Goal: Transaction & Acquisition: Purchase product/service

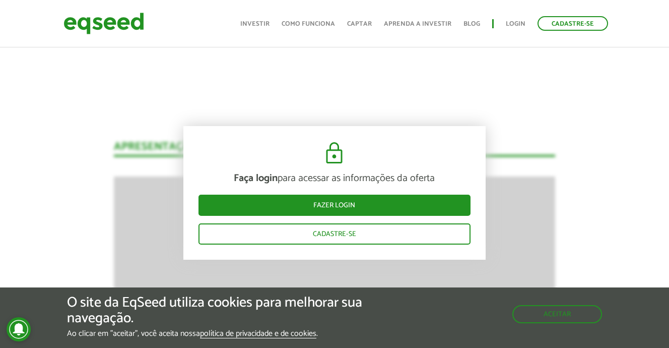
scroll to position [750, 0]
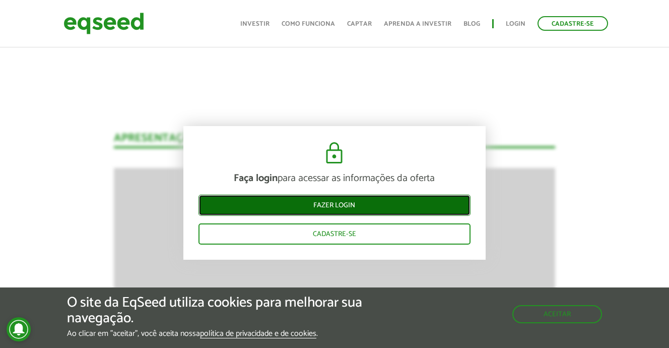
click at [352, 210] on link "Fazer login" at bounding box center [335, 205] width 272 height 21
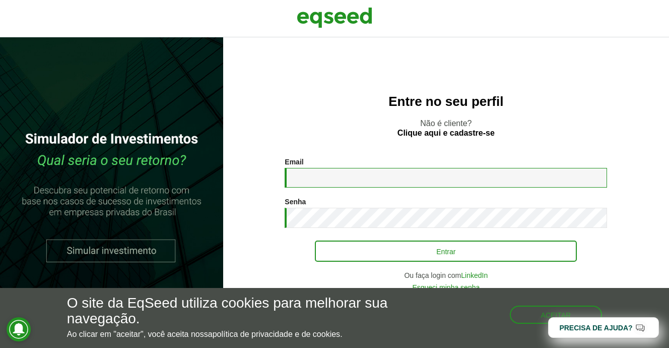
type input "**********"
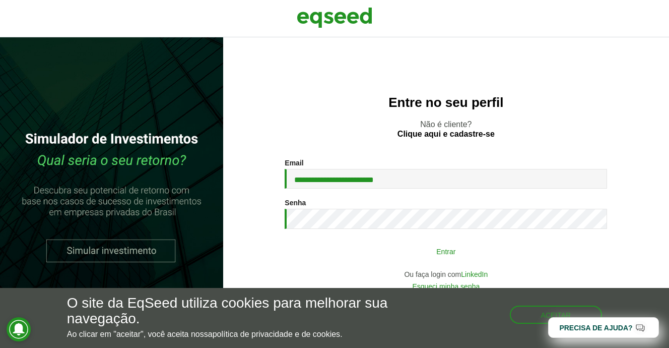
click at [397, 249] on button "Entrar" at bounding box center [446, 250] width 262 height 19
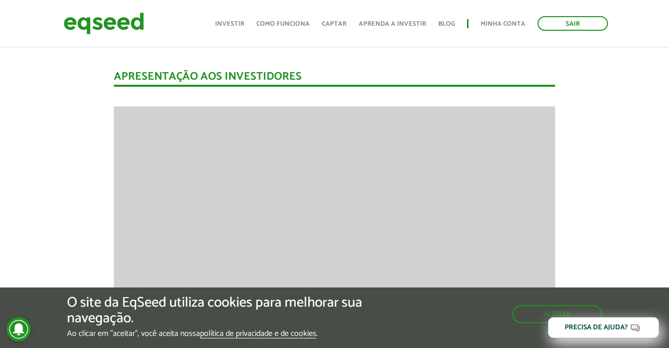
scroll to position [680, 0]
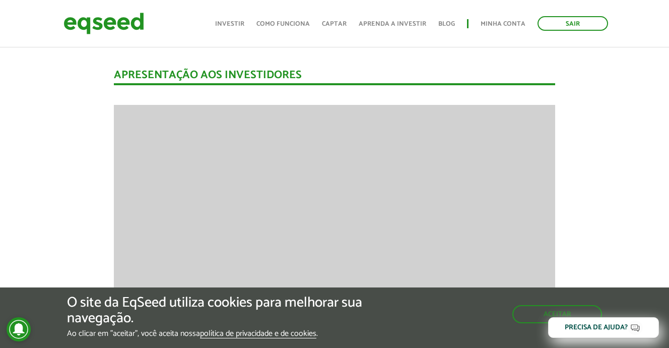
click at [550, 312] on button "Aceitar" at bounding box center [559, 313] width 88 height 16
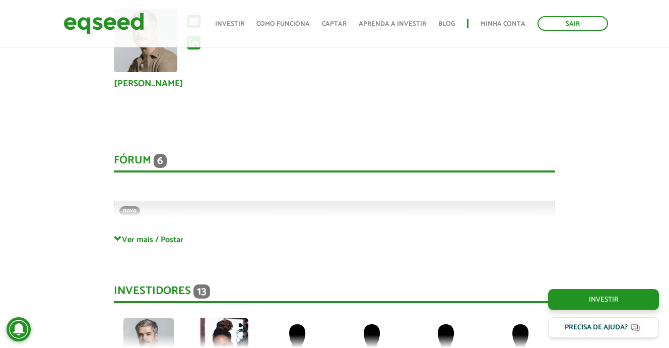
scroll to position [2089, 0]
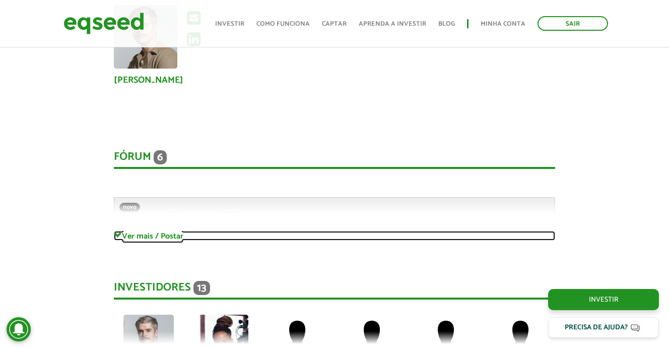
click at [173, 237] on link "Ver mais / Postar" at bounding box center [334, 236] width 441 height 10
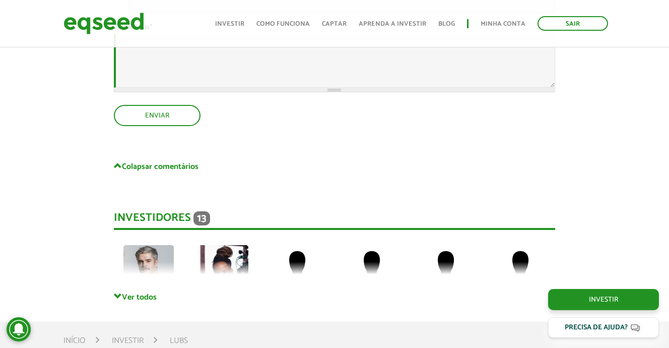
scroll to position [3255, 0]
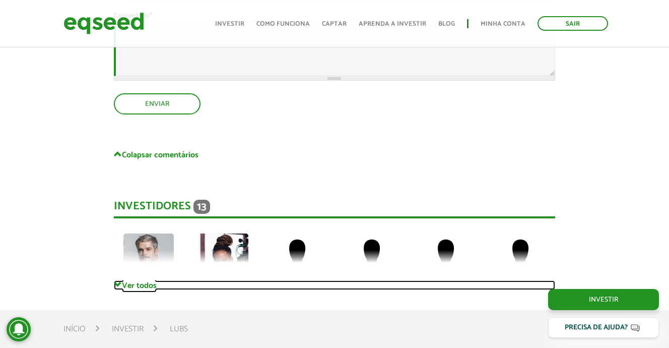
click at [142, 285] on link "Ver todos" at bounding box center [334, 285] width 441 height 10
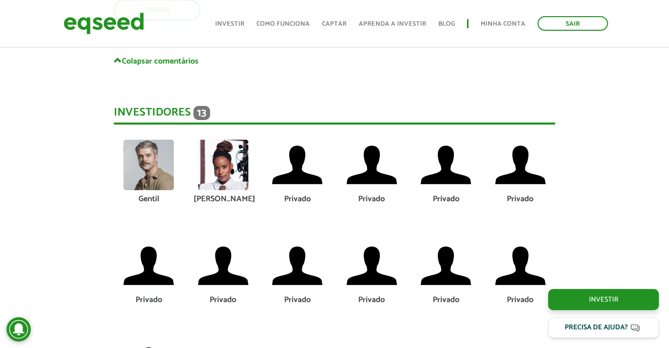
scroll to position [3349, 0]
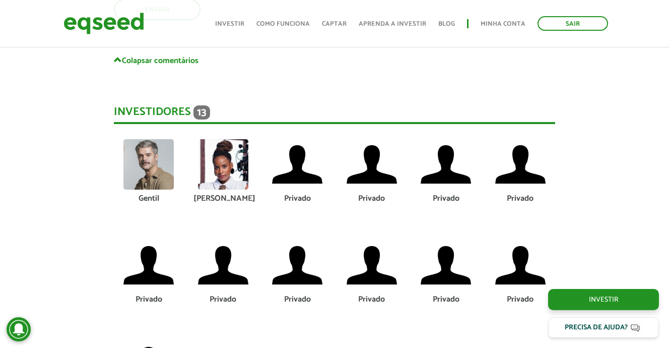
click at [231, 202] on div "[PERSON_NAME]" at bounding box center [223, 199] width 59 height 8
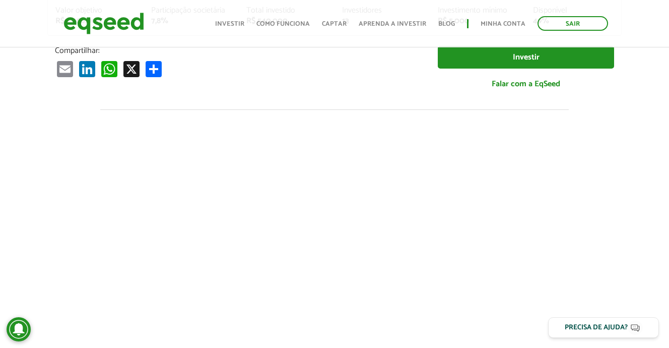
scroll to position [247, 0]
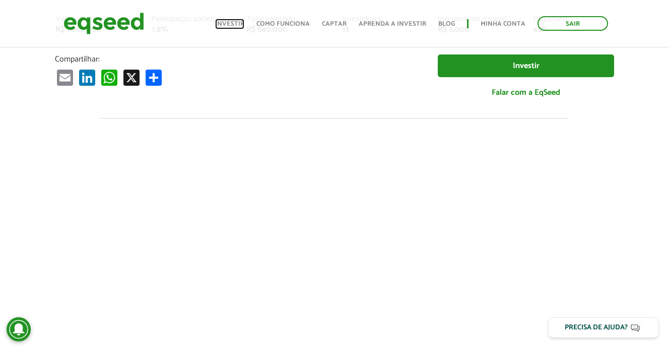
click at [227, 21] on link "Investir" at bounding box center [229, 24] width 29 height 7
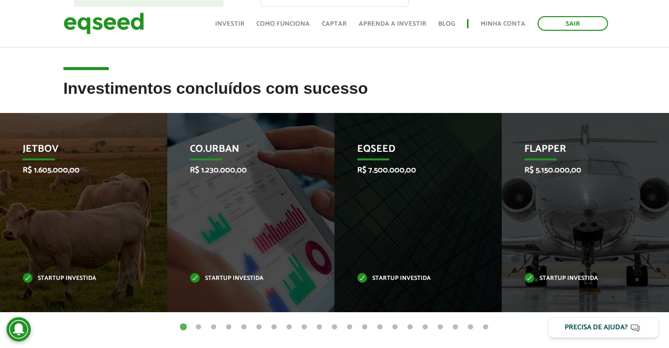
scroll to position [387, 0]
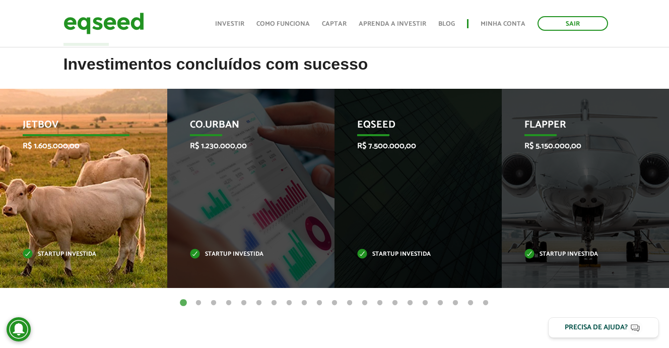
click at [62, 252] on p "Startup investida" at bounding box center [76, 255] width 106 height 6
click at [34, 119] on p "JetBov" at bounding box center [76, 127] width 106 height 17
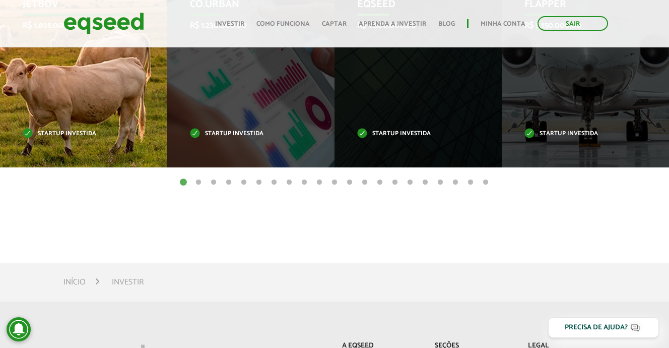
scroll to position [509, 0]
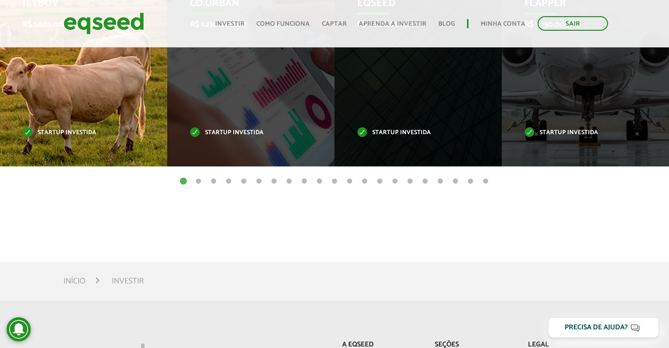
click at [65, 119] on div "JetBov R$ 1.605.000,00 Startup investida" at bounding box center [76, 66] width 152 height 199
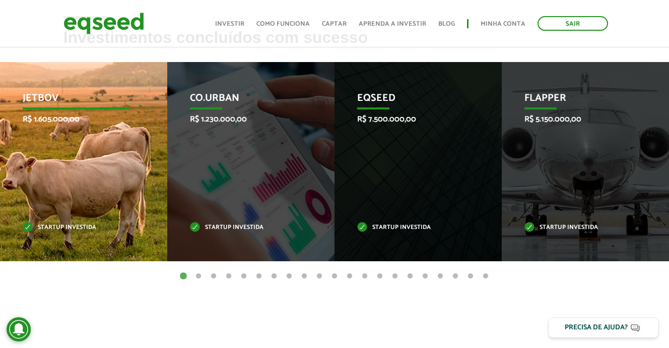
scroll to position [402, 0]
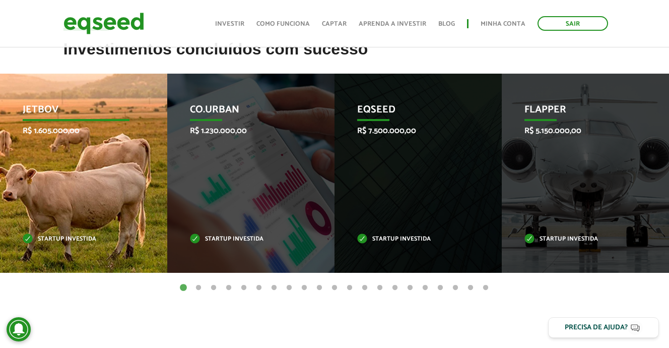
click at [46, 110] on p "JetBov" at bounding box center [76, 112] width 106 height 17
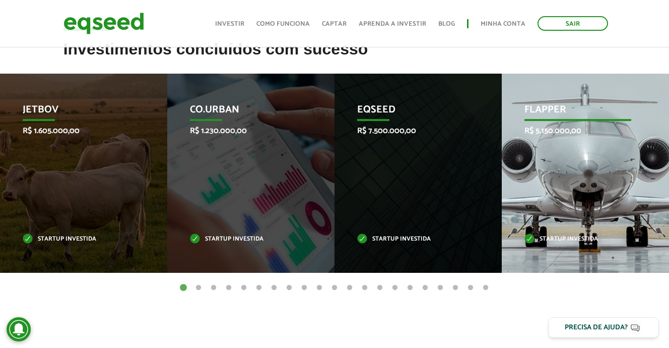
click at [557, 130] on p "R$ 5.150.000,00" at bounding box center [578, 131] width 106 height 10
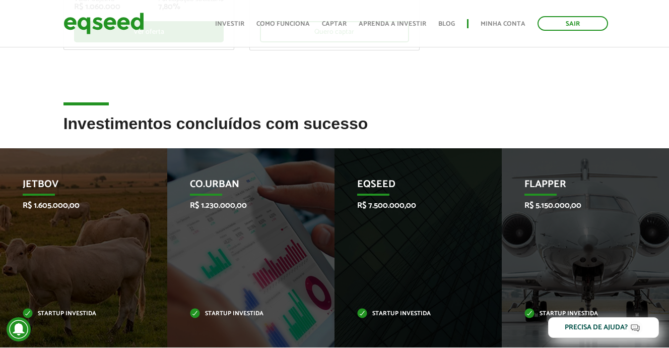
scroll to position [363, 0]
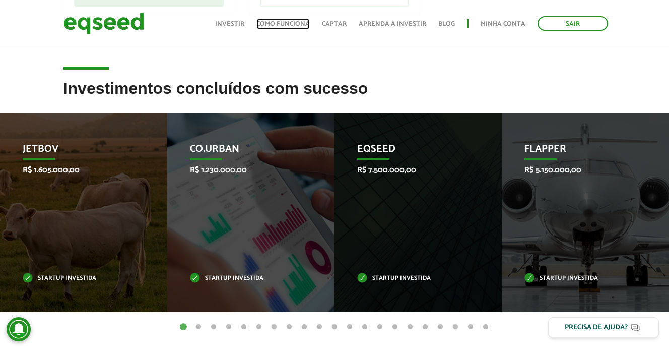
click at [285, 24] on link "Como funciona" at bounding box center [283, 24] width 53 height 7
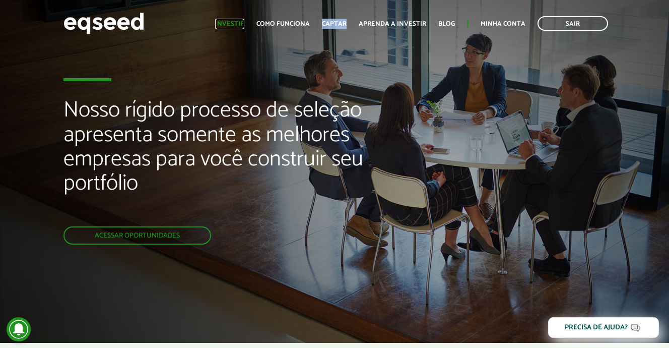
click at [230, 25] on link "Investir" at bounding box center [229, 24] width 29 height 7
